Goal: Book appointment/travel/reservation

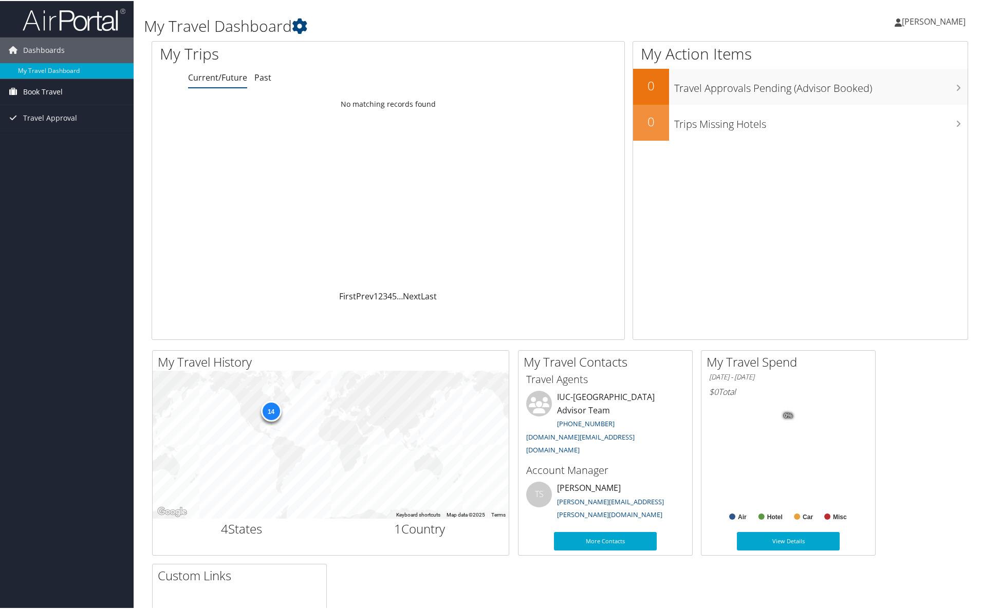
click at [77, 93] on link "Book Travel" at bounding box center [67, 91] width 134 height 26
click at [80, 126] on link "Book/Manage Online Trips" at bounding box center [67, 126] width 134 height 15
